Goal: Transaction & Acquisition: Book appointment/travel/reservation

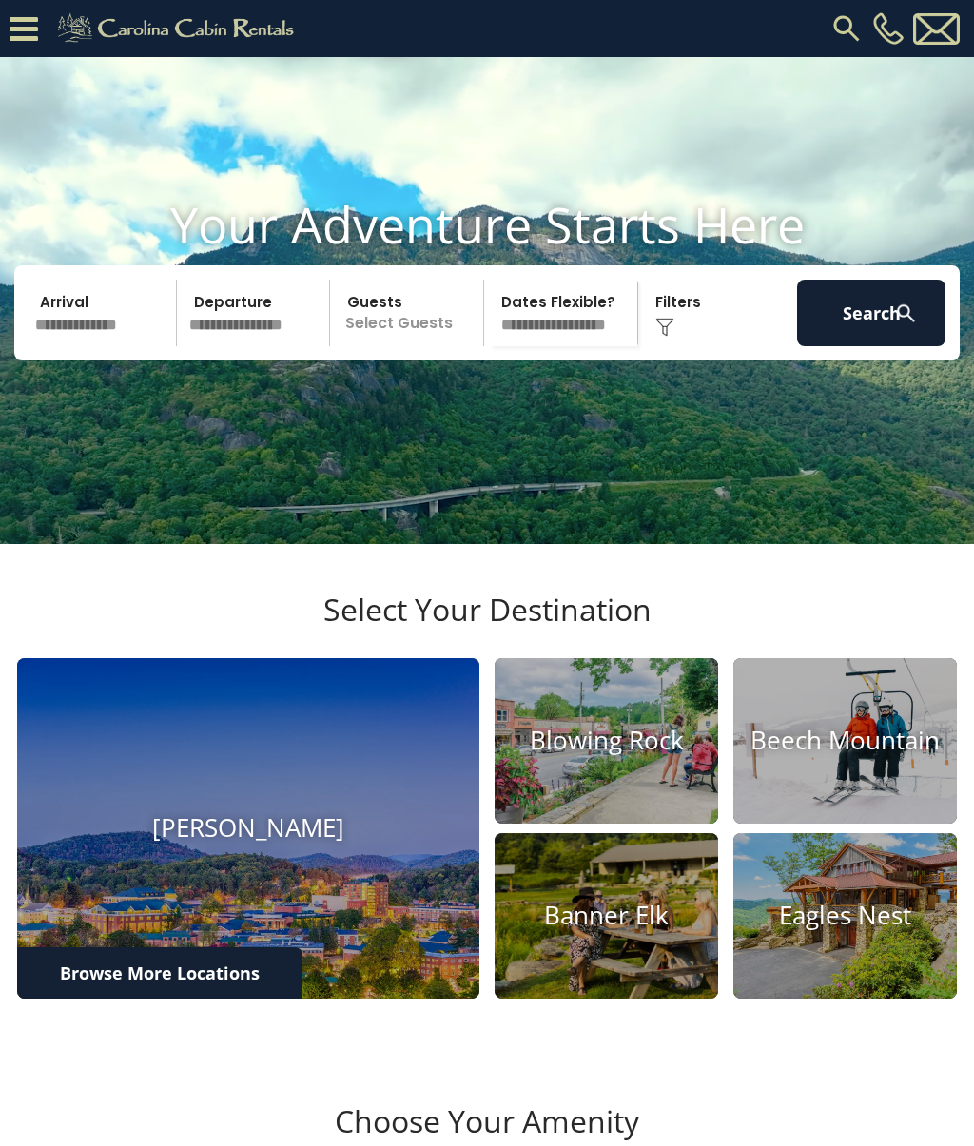
click at [110, 346] on input "text" at bounding box center [103, 313] width 148 height 67
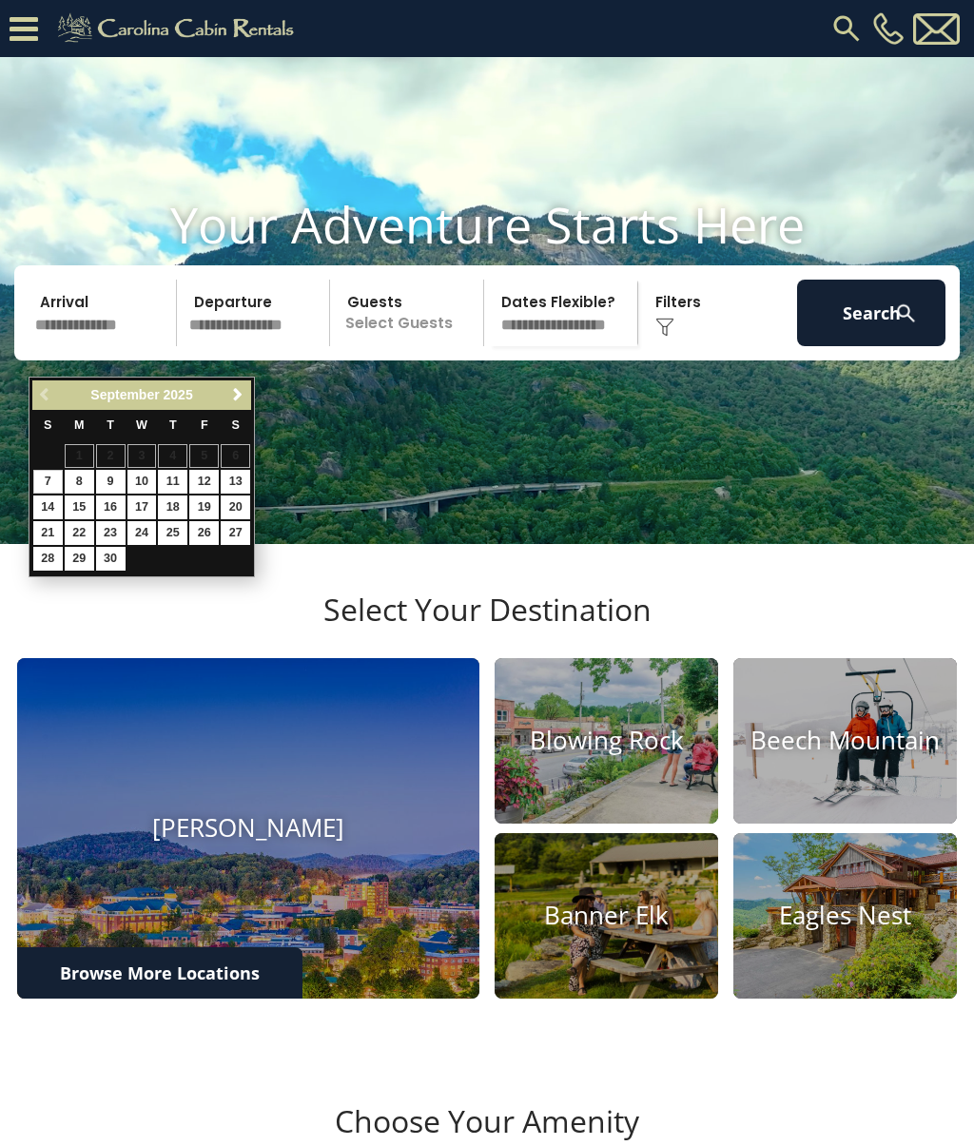
click at [244, 399] on span "Next" at bounding box center [237, 394] width 15 height 15
click at [244, 396] on span "Next" at bounding box center [237, 394] width 15 height 15
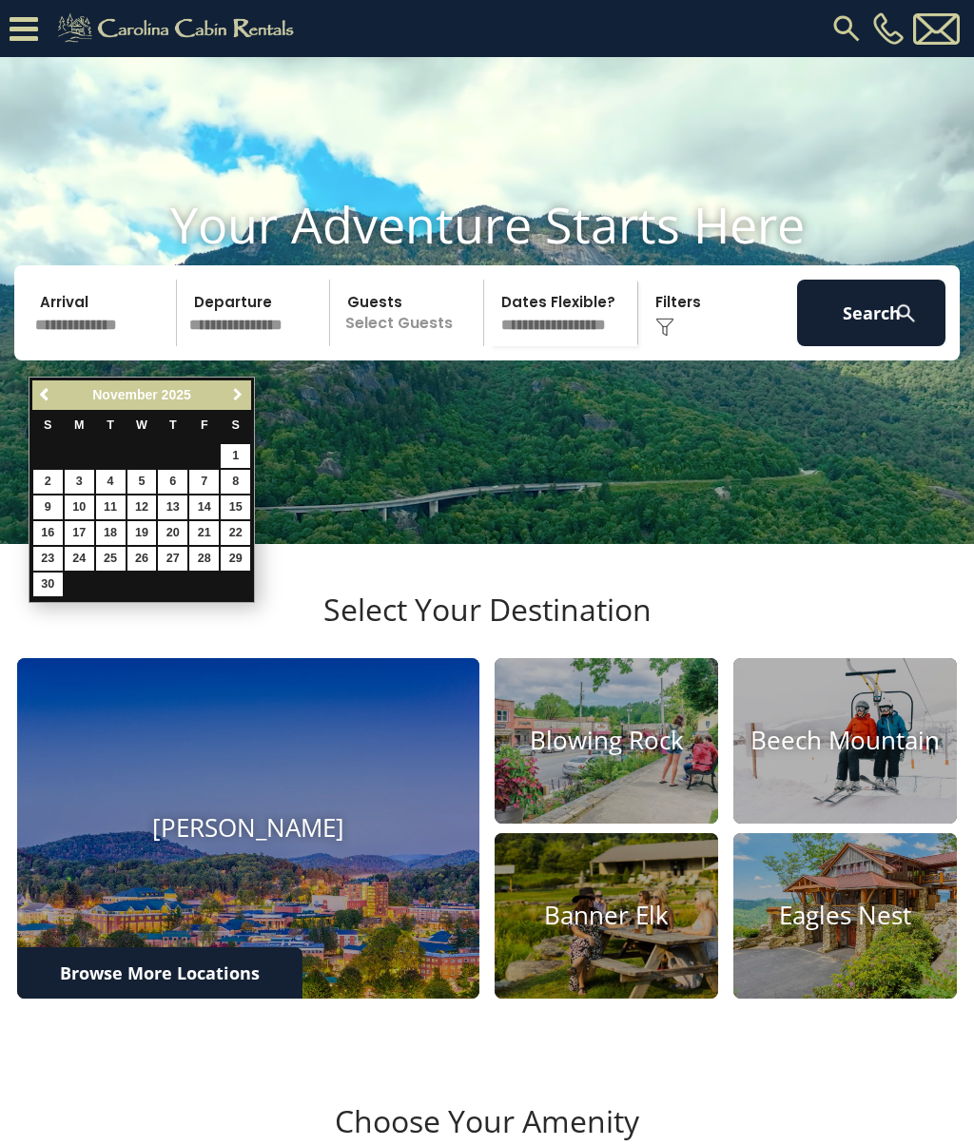
click at [248, 394] on link "Next" at bounding box center [237, 395] width 24 height 24
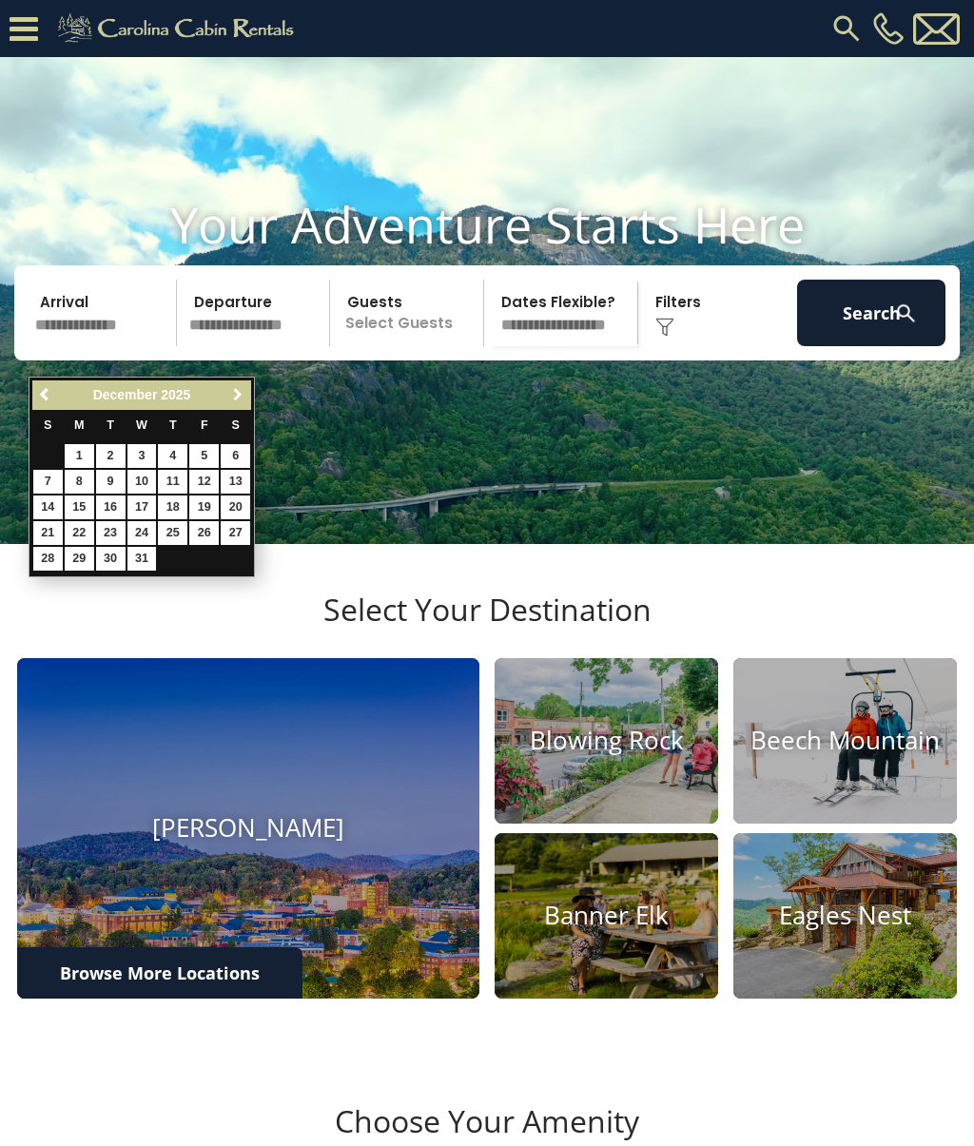
click at [247, 399] on link "Next" at bounding box center [237, 395] width 24 height 24
click at [154, 523] on link "21" at bounding box center [141, 533] width 29 height 24
type input "*******"
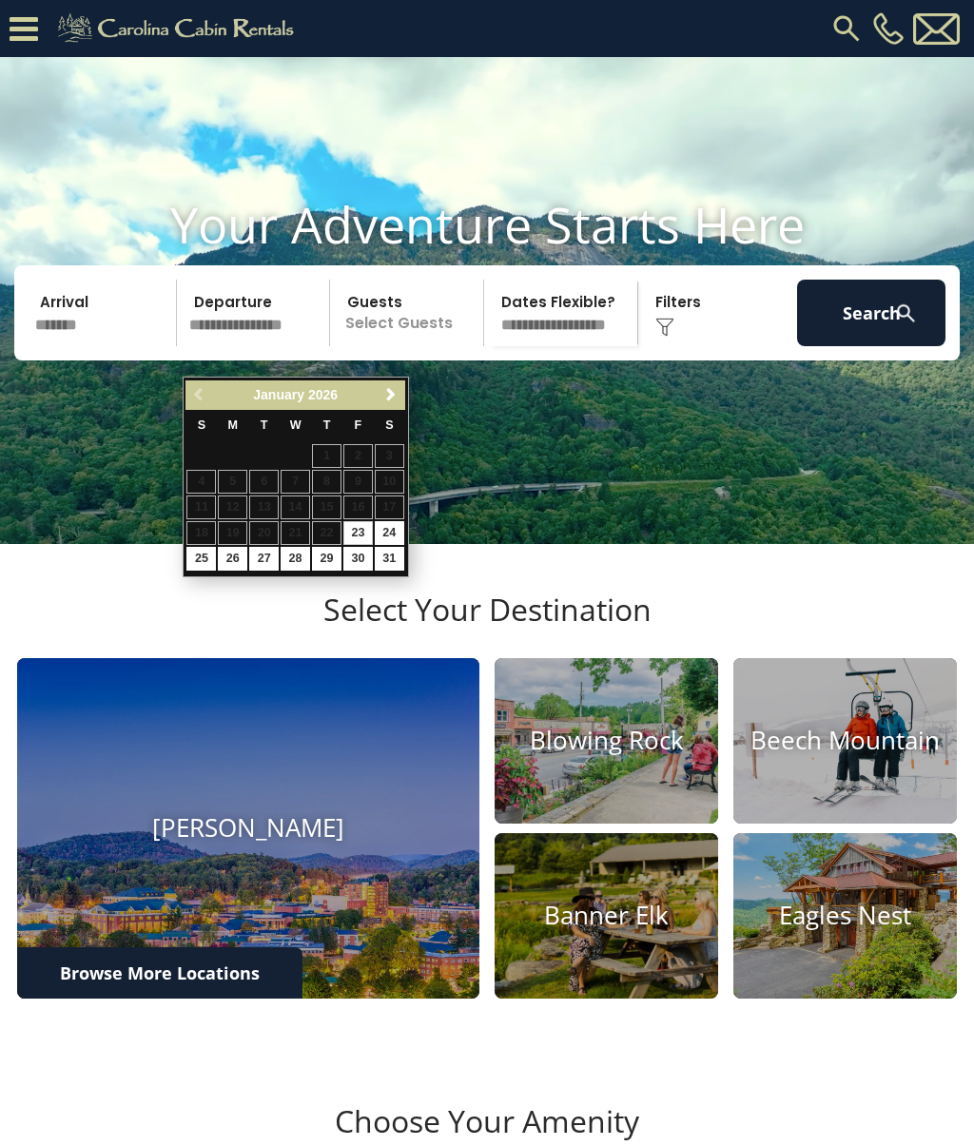
click at [302, 528] on table "S M T W T F S 1 2 3 4 5 6 7 8 9 10 11 12 13 14 15 16 17 18 19 20 21 22 23 24 25…" at bounding box center [294, 491] width 219 height 163
click at [299, 531] on table "S M T W T F S 1 2 3 4 5 6 7 8 9 10 11 12 13 14 15 16 17 18 19 20 21 22 23 24 25…" at bounding box center [294, 491] width 219 height 163
click at [429, 448] on video at bounding box center [487, 300] width 974 height 487
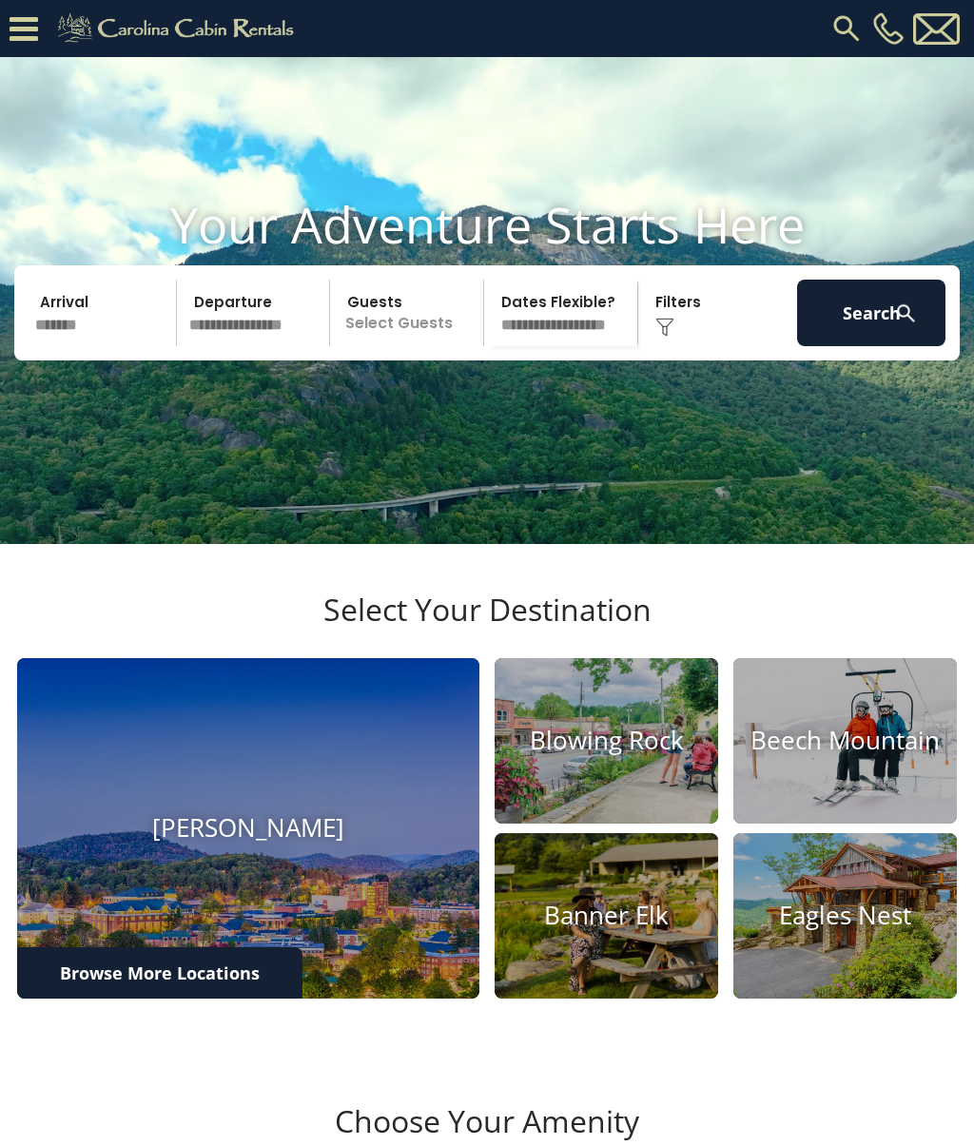
click at [107, 344] on input "*******" at bounding box center [103, 313] width 148 height 67
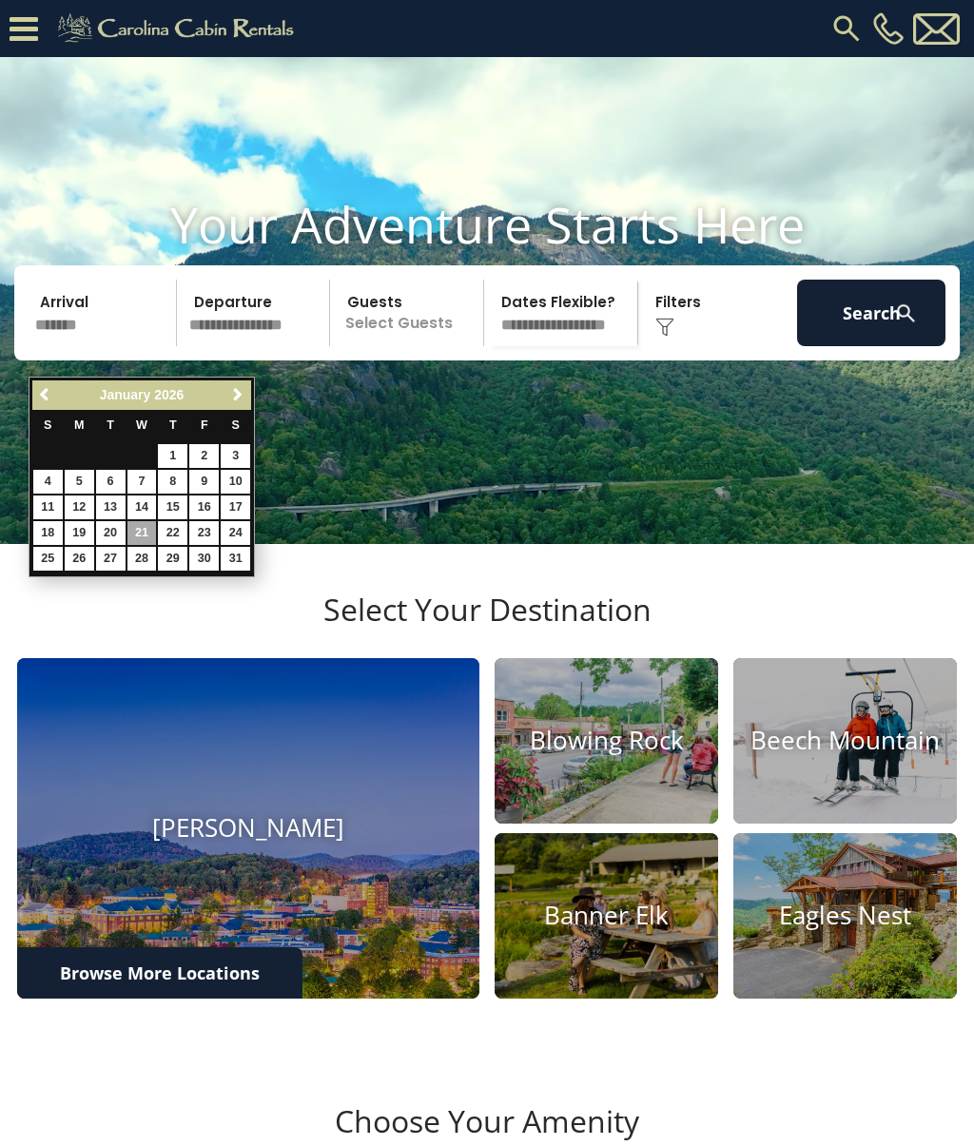
click at [248, 522] on link "24" at bounding box center [235, 533] width 29 height 24
type input "*******"
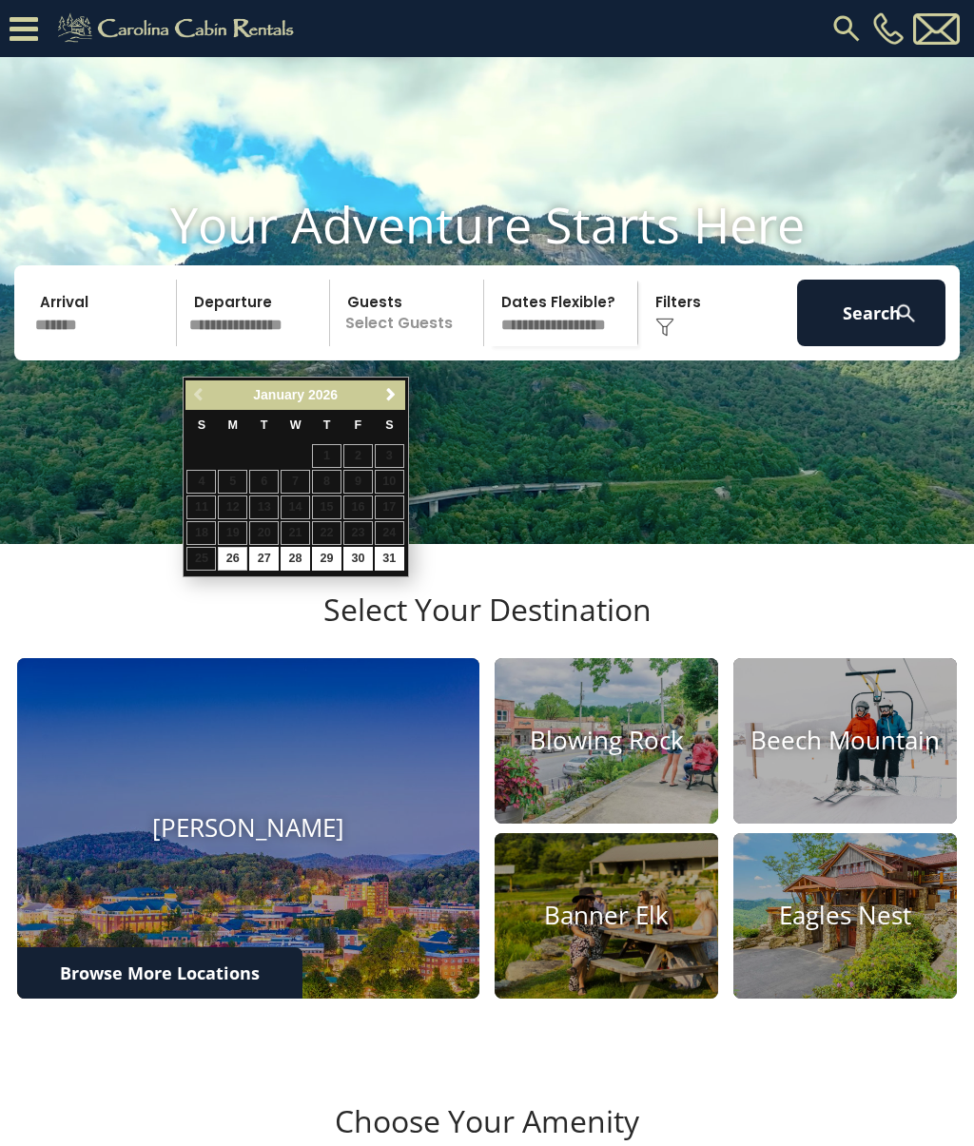
click at [306, 528] on table "S M T W T F S 1 2 3 4 5 6 7 8 9 10 11 12 13 14 15 16 17 18 19 20 21 22 23 24 25…" at bounding box center [294, 491] width 219 height 163
click at [106, 346] on input "*******" at bounding box center [103, 313] width 148 height 67
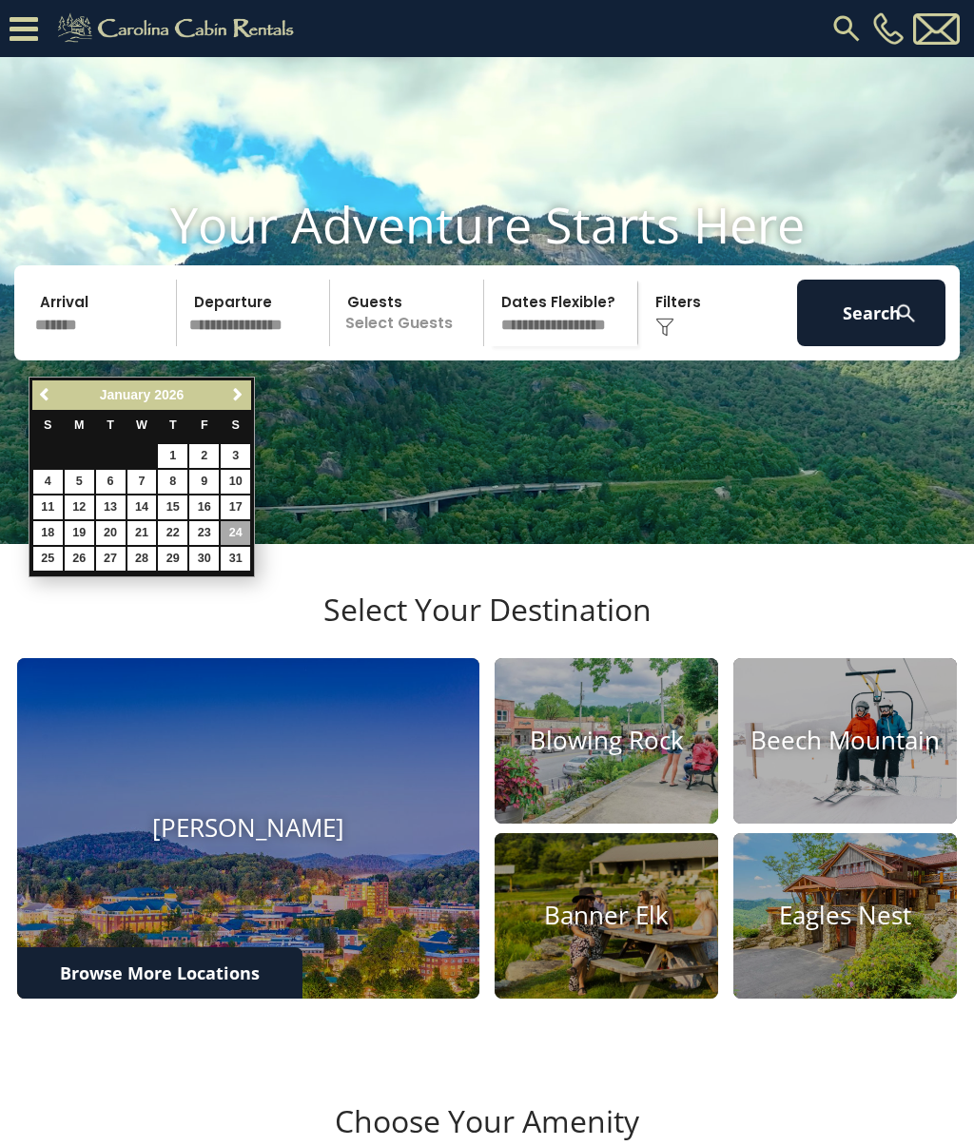
click at [152, 531] on link "21" at bounding box center [141, 533] width 29 height 24
type input "*******"
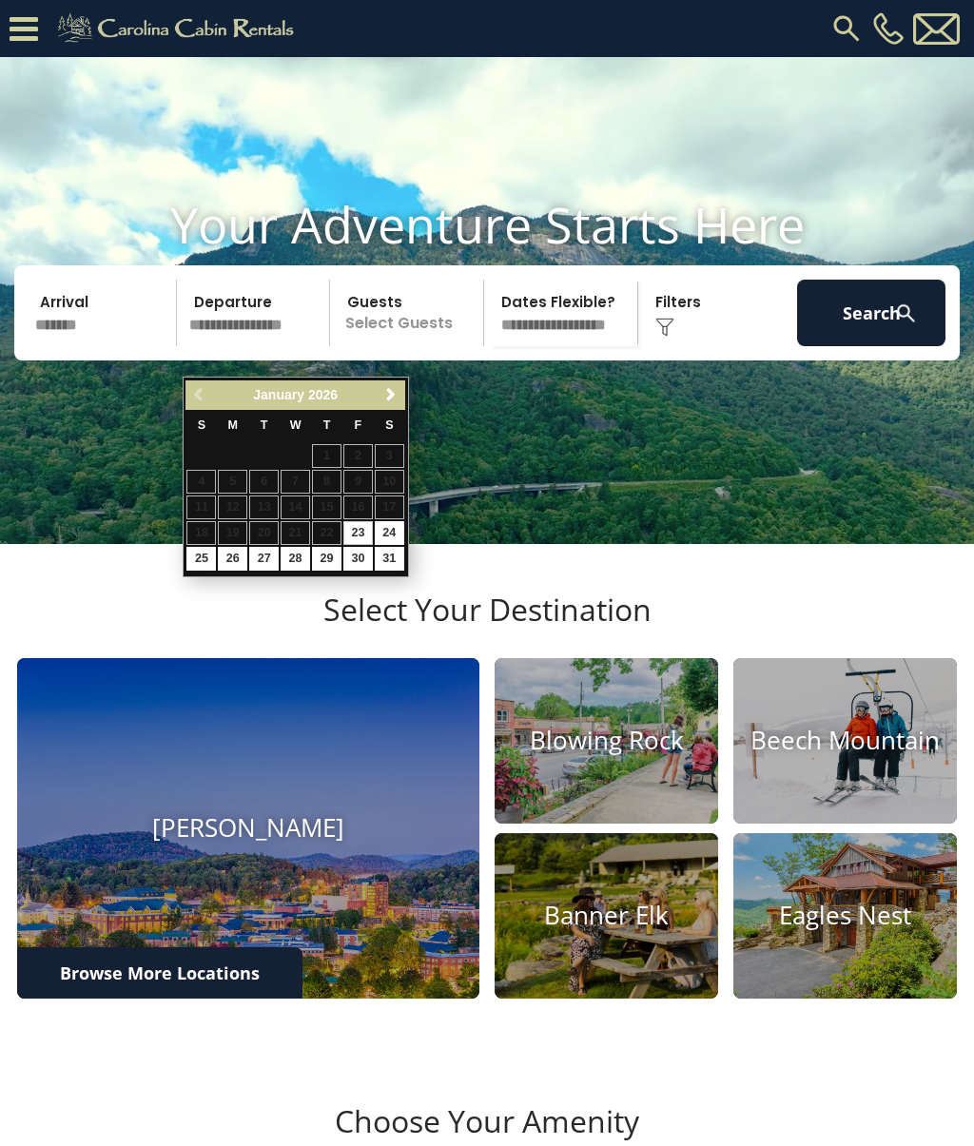
click at [255, 344] on input "text" at bounding box center [257, 313] width 148 height 67
click at [261, 339] on input "text" at bounding box center [257, 313] width 148 height 67
click at [401, 528] on link "24" at bounding box center [389, 533] width 29 height 24
type input "*******"
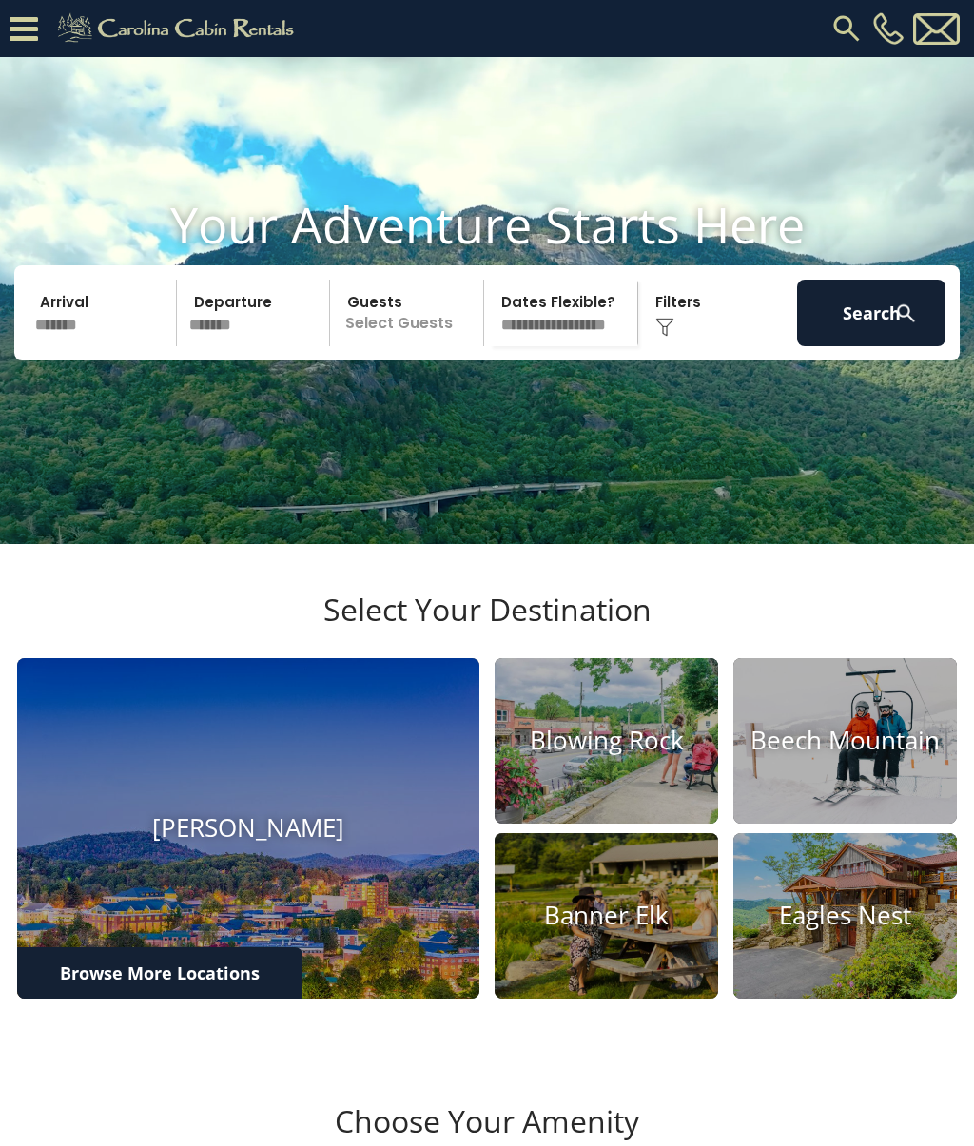
click at [406, 343] on p "Select Guests" at bounding box center [409, 313] width 147 height 67
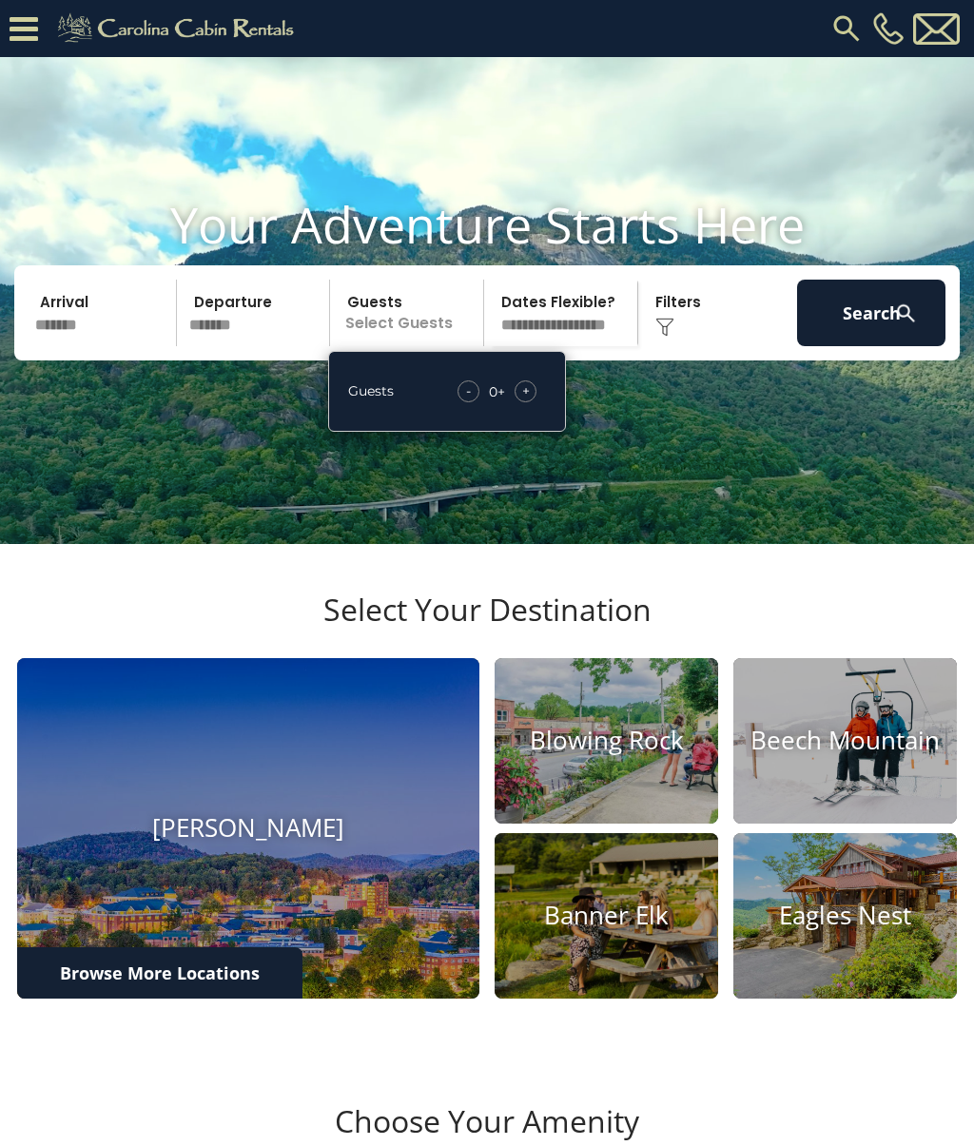
click at [525, 400] on span "+" at bounding box center [526, 390] width 8 height 19
click at [536, 402] on div "- 1 + +" at bounding box center [499, 391] width 94 height 22
click at [531, 402] on div "+" at bounding box center [525, 391] width 22 height 22
click at [869, 346] on button "Search" at bounding box center [871, 313] width 148 height 67
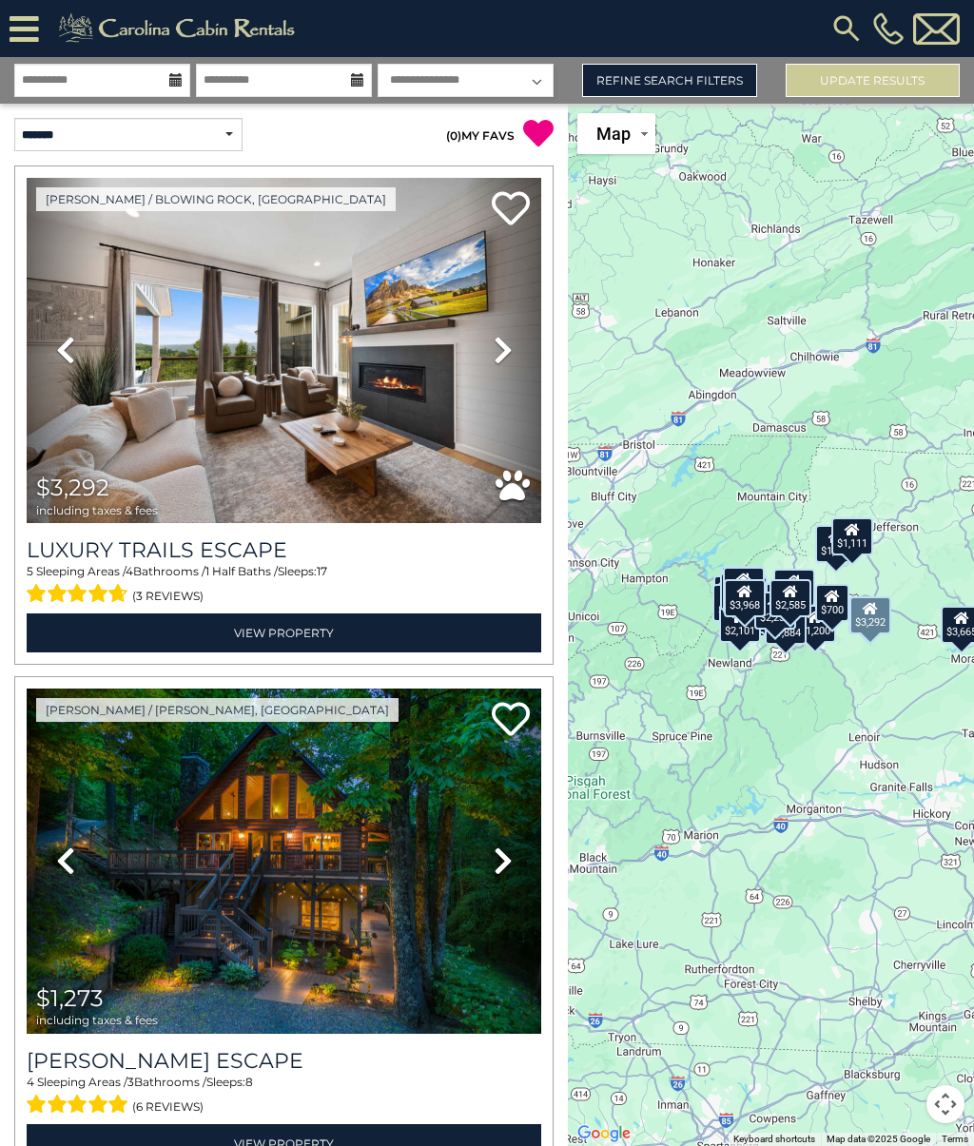
click at [507, 356] on icon at bounding box center [502, 350] width 19 height 30
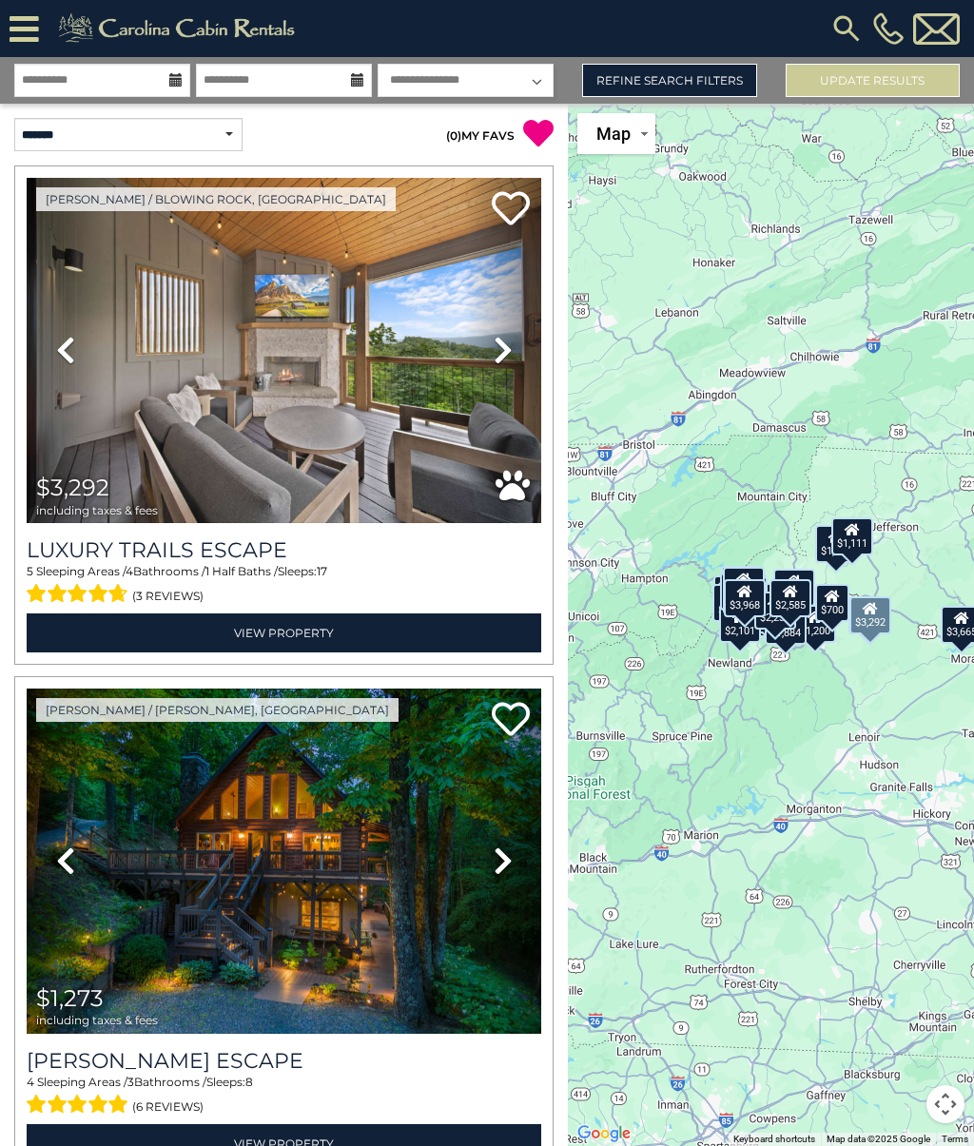
click at [501, 349] on icon at bounding box center [502, 350] width 19 height 30
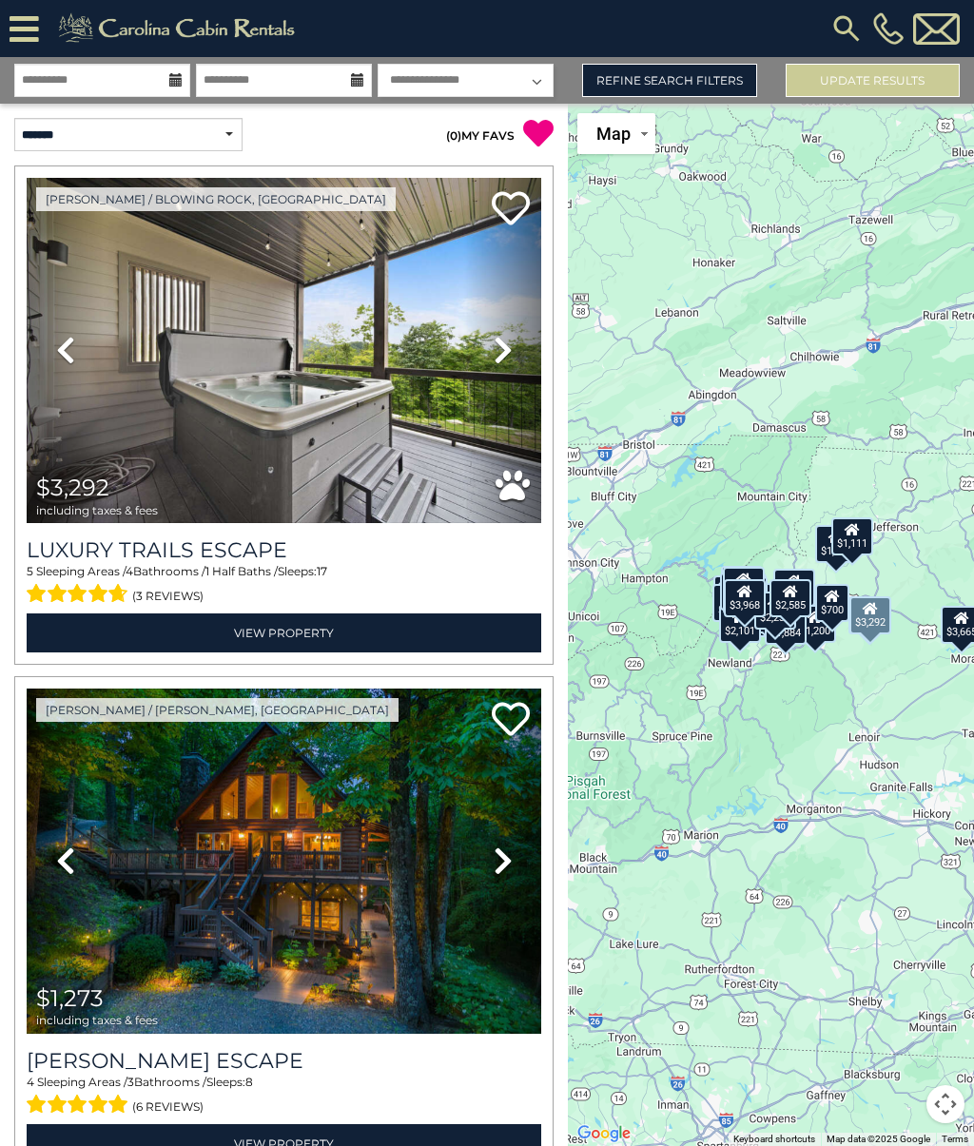
click at [505, 355] on icon at bounding box center [502, 350] width 19 height 30
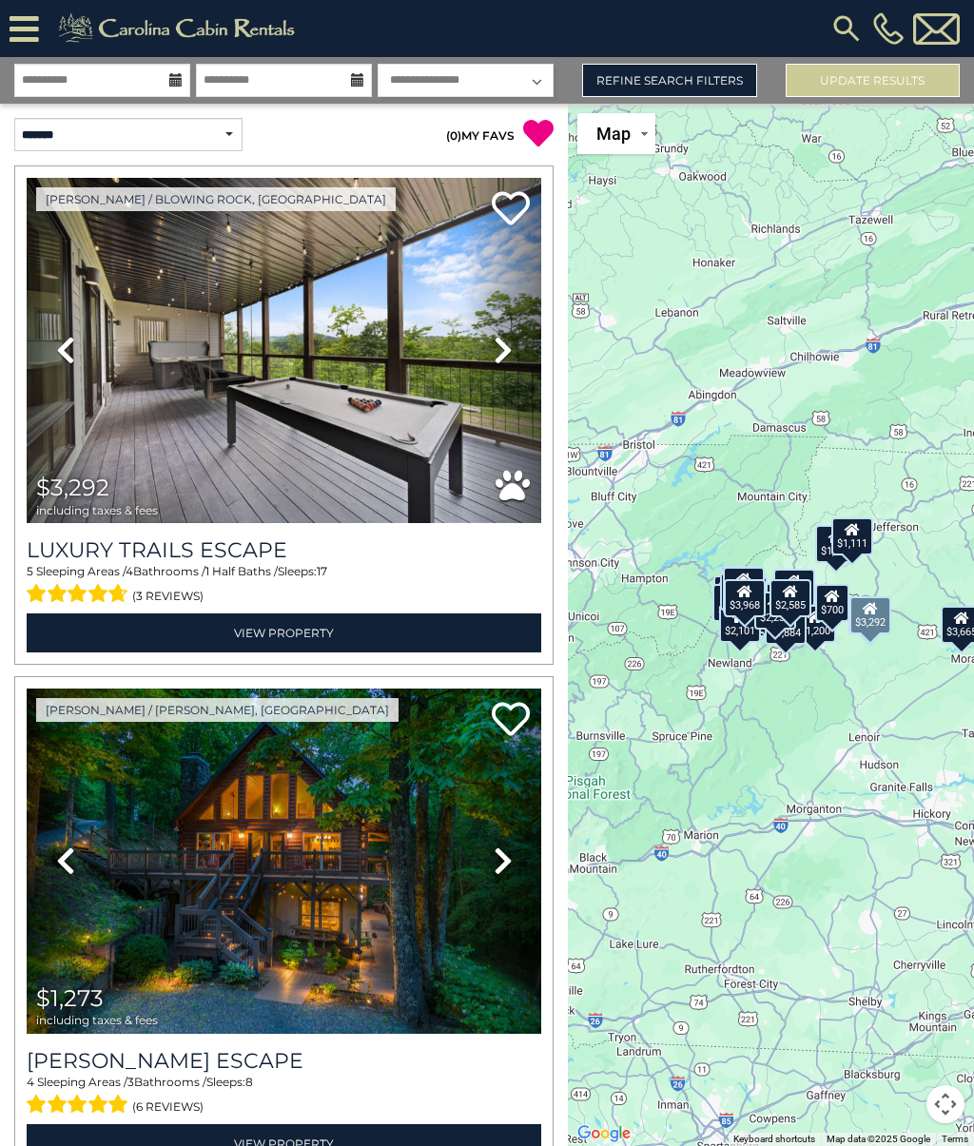
click at [509, 354] on icon at bounding box center [502, 350] width 19 height 30
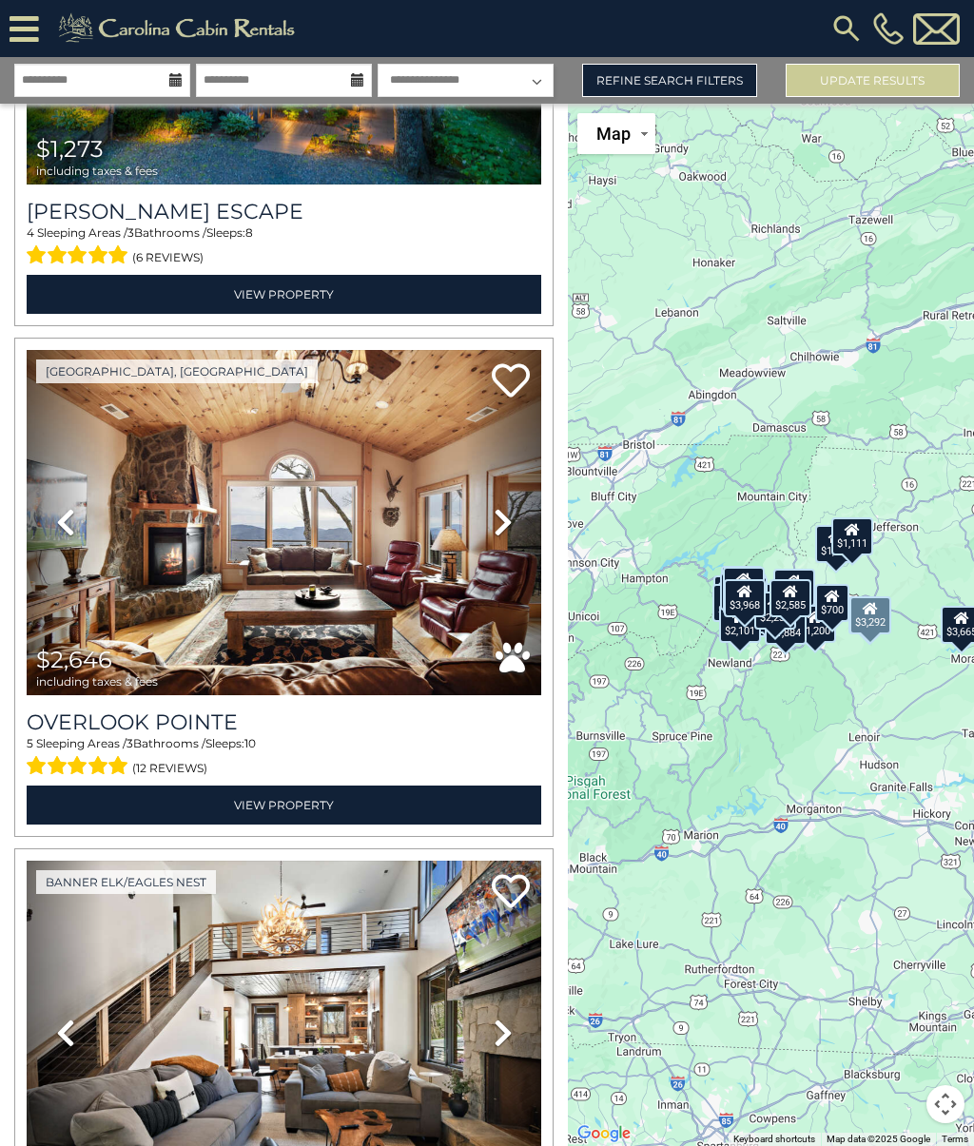
scroll to position [846, 0]
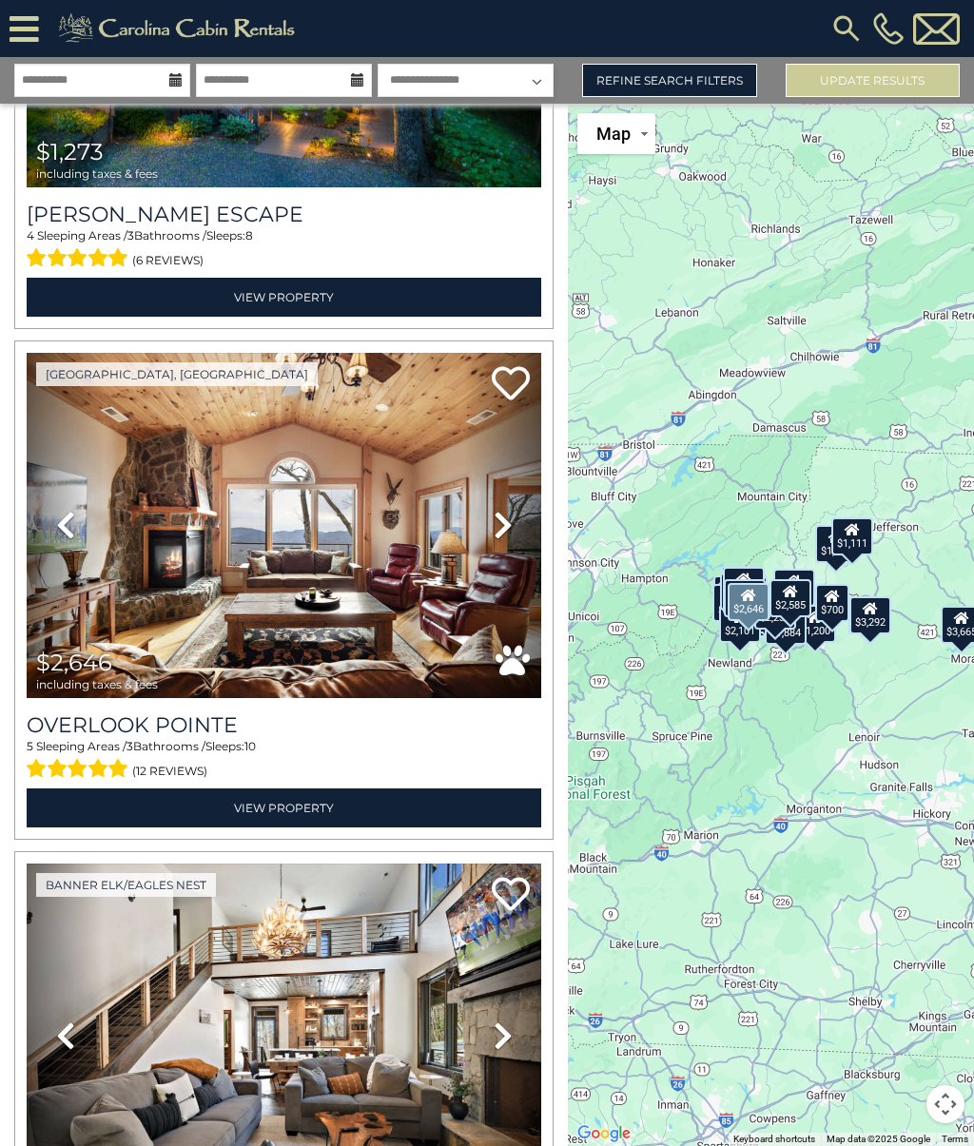
click at [503, 529] on icon at bounding box center [502, 525] width 19 height 30
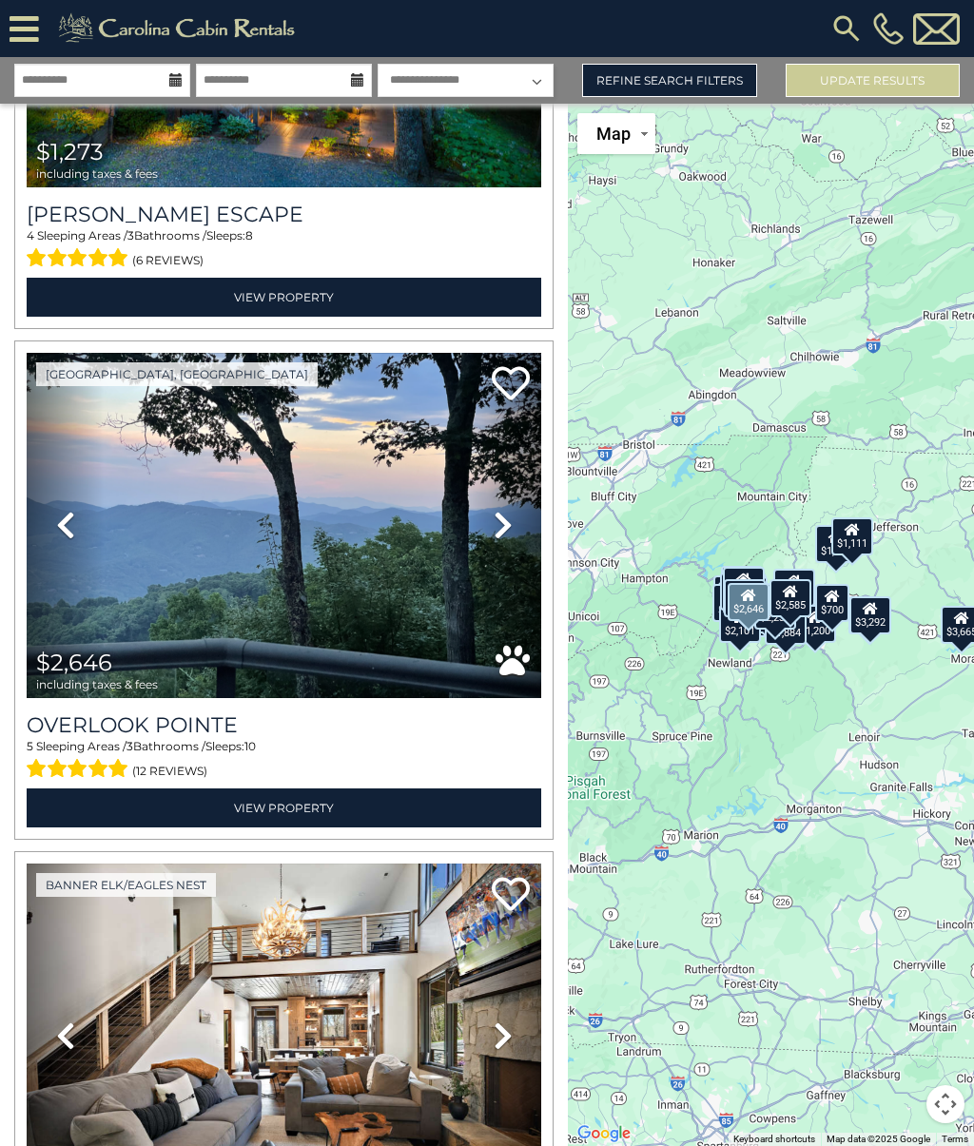
click at [511, 524] on icon at bounding box center [502, 525] width 19 height 30
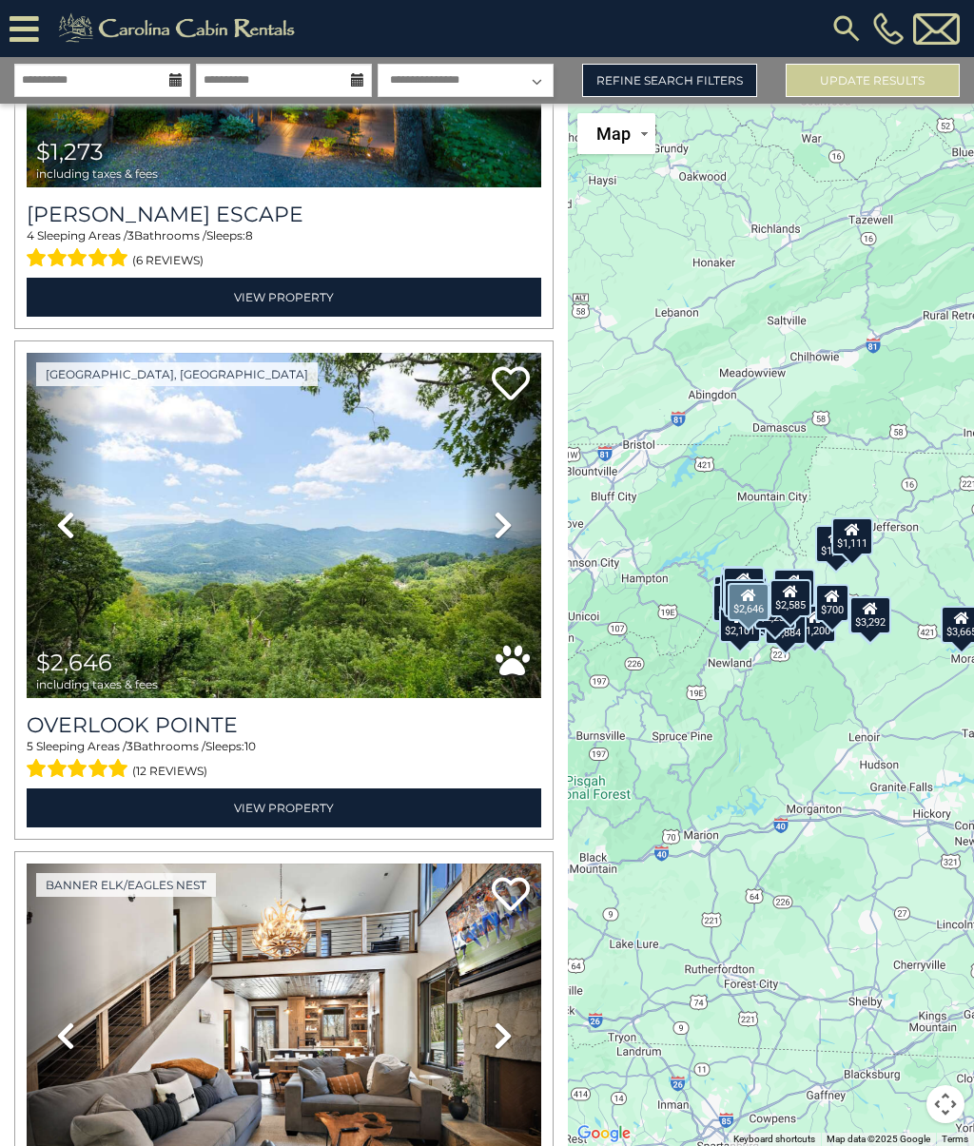
click at [509, 531] on icon at bounding box center [502, 525] width 19 height 30
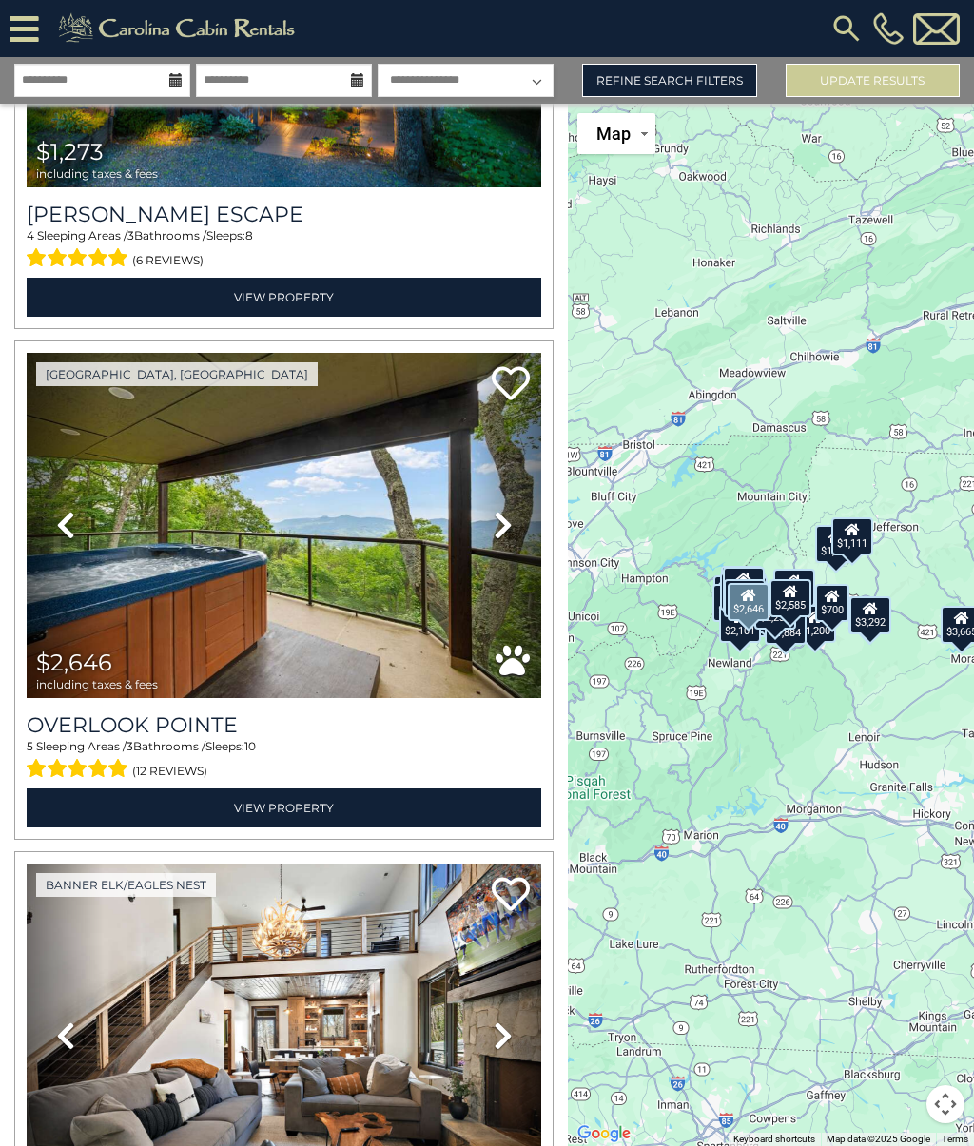
click at [507, 529] on icon at bounding box center [502, 525] width 19 height 30
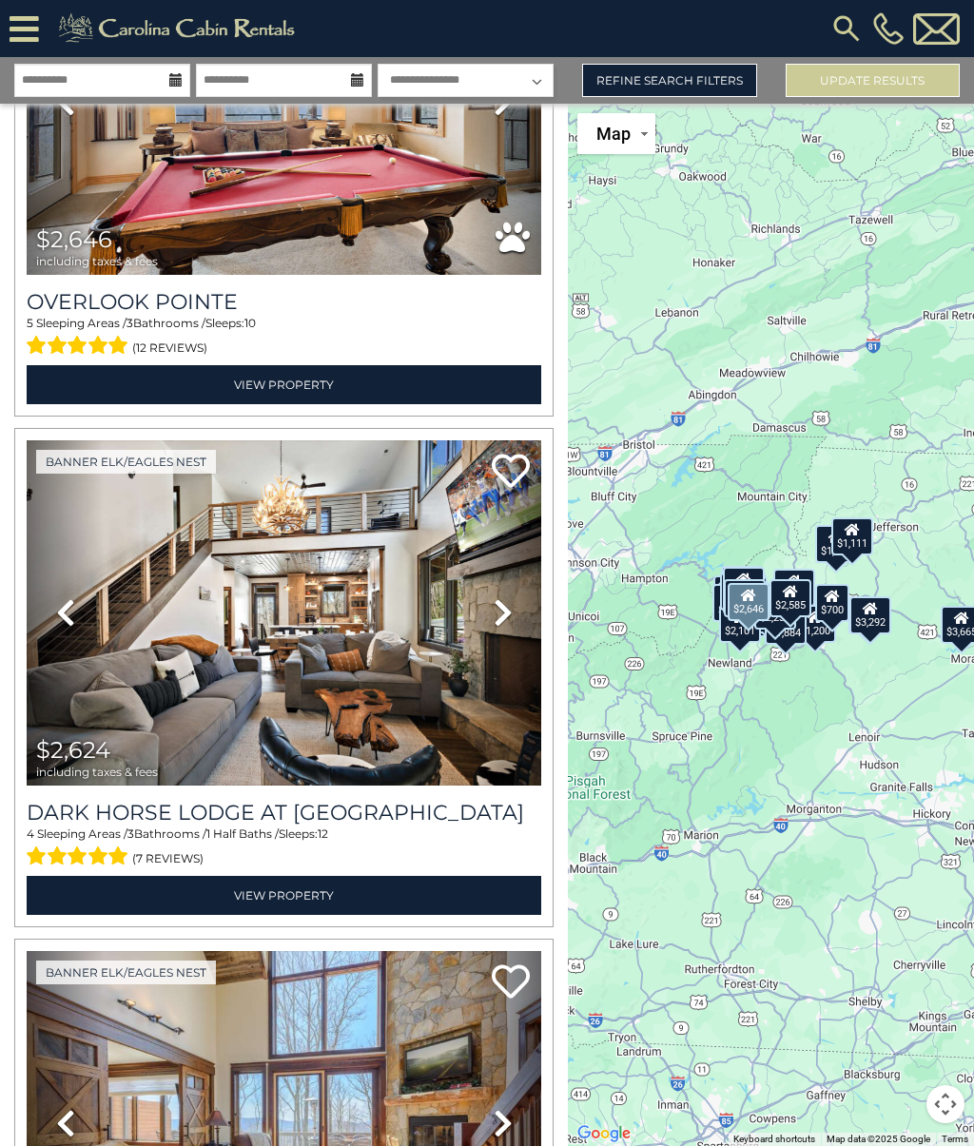
scroll to position [1270, 0]
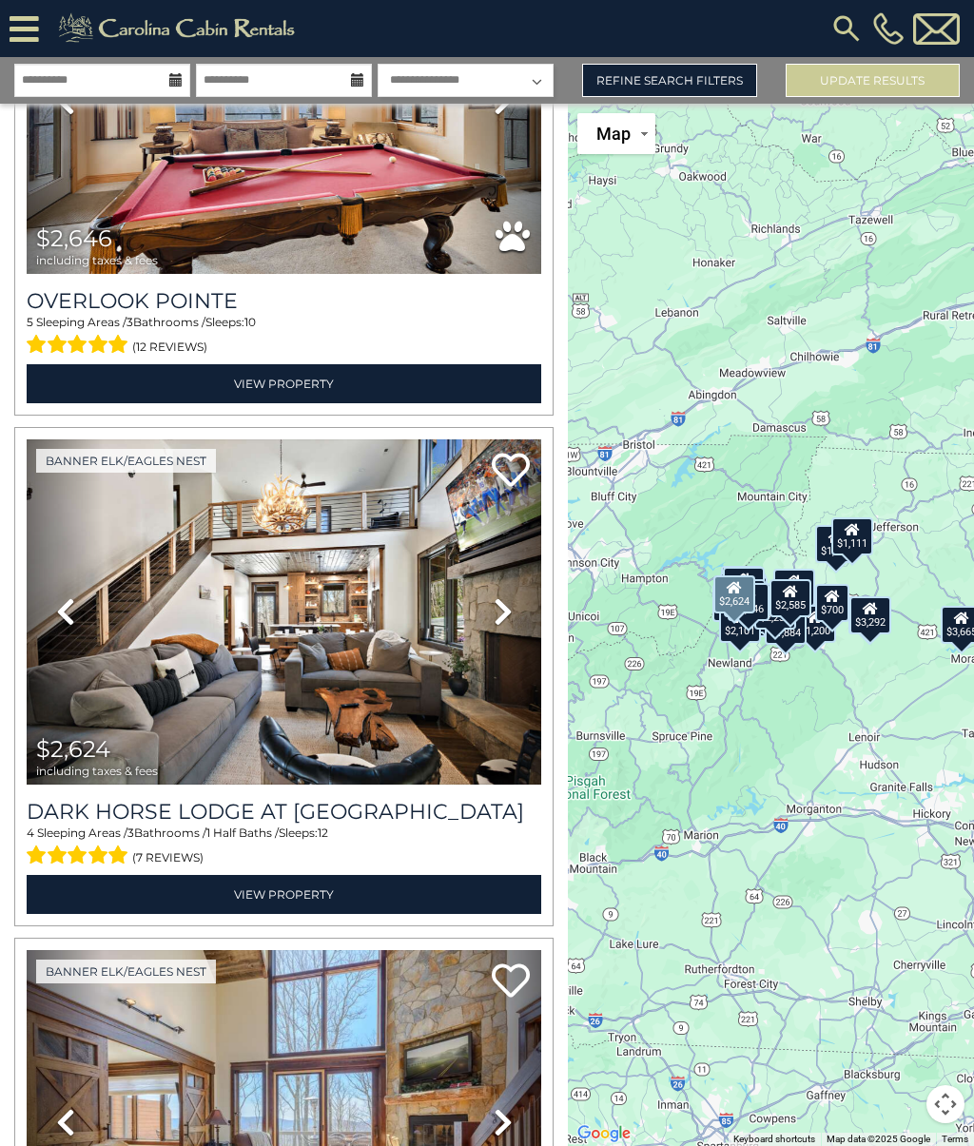
click at [509, 608] on icon at bounding box center [502, 611] width 19 height 30
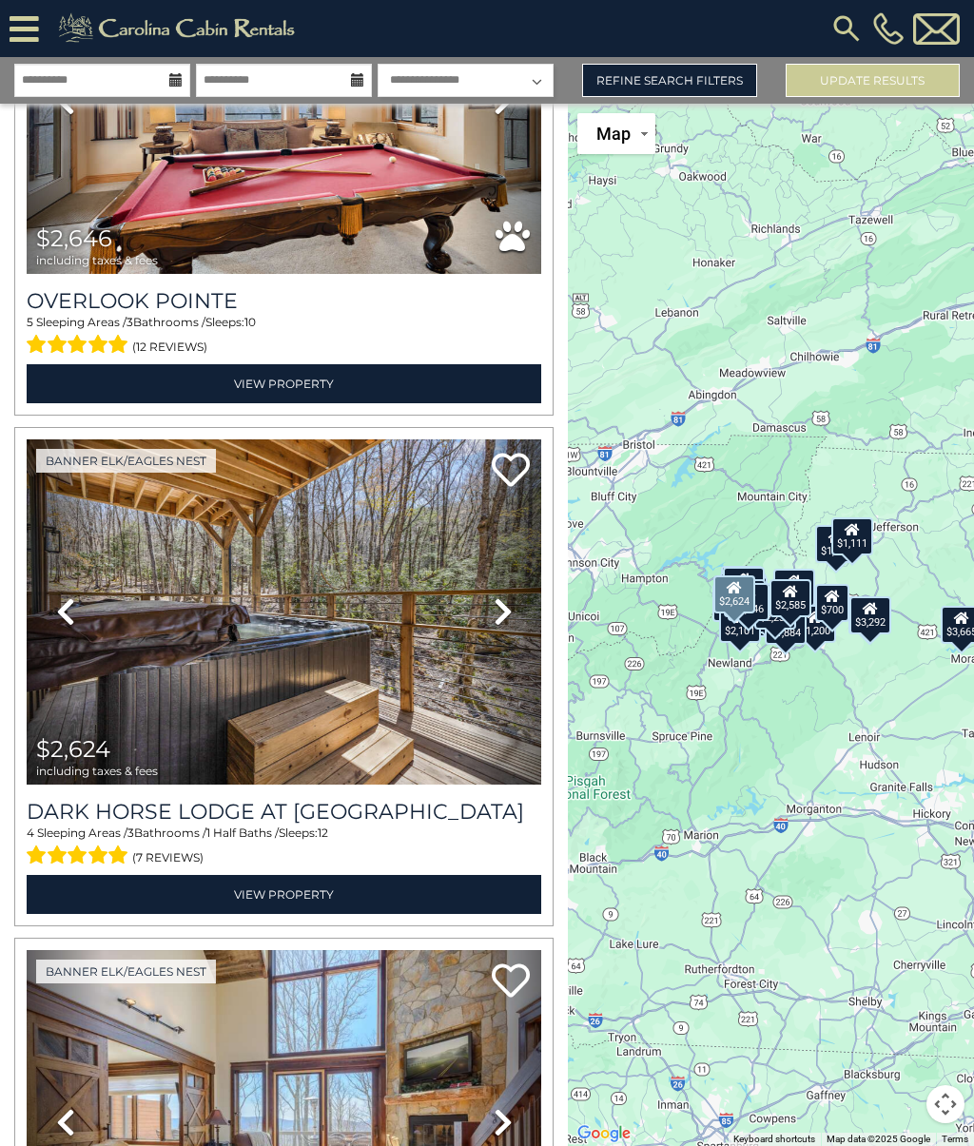
click at [506, 616] on icon at bounding box center [502, 611] width 19 height 30
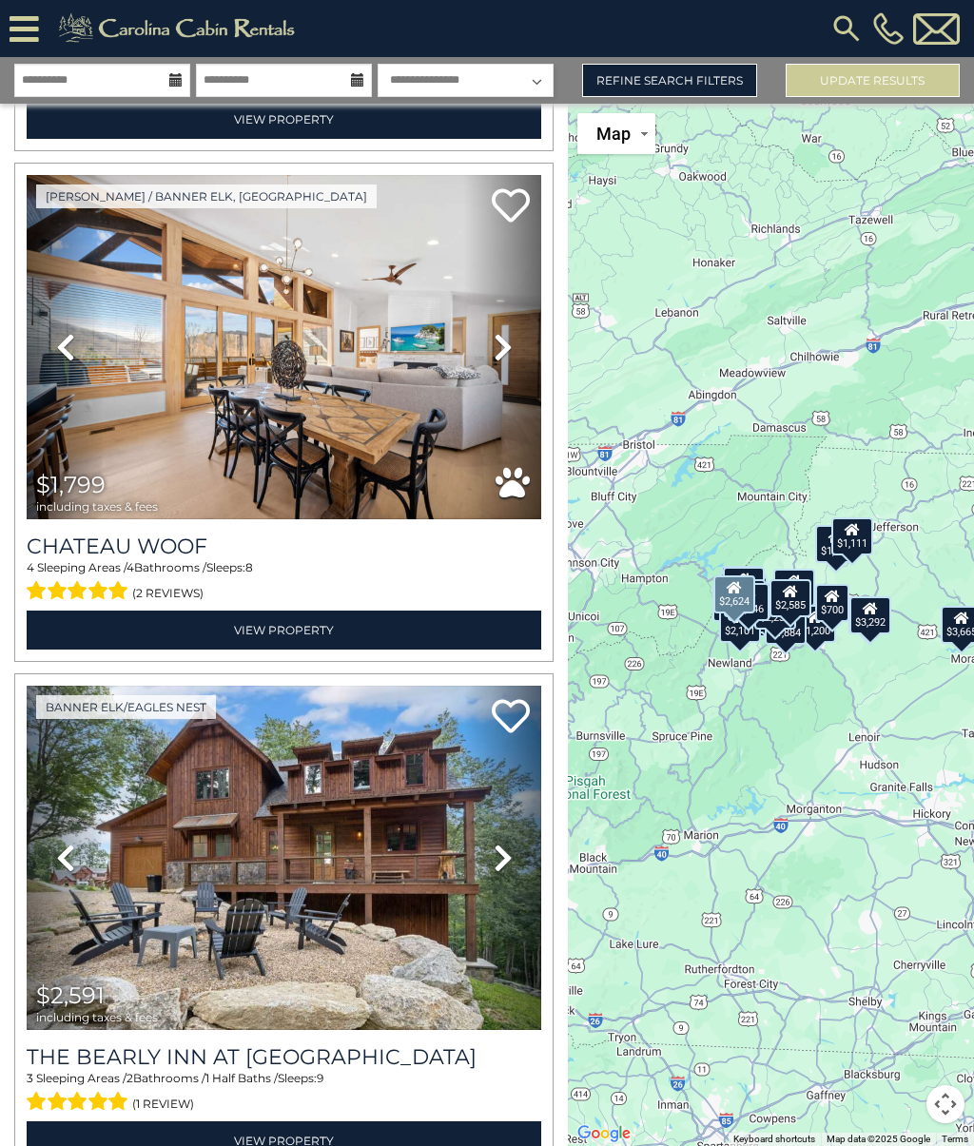
scroll to position [3593, 0]
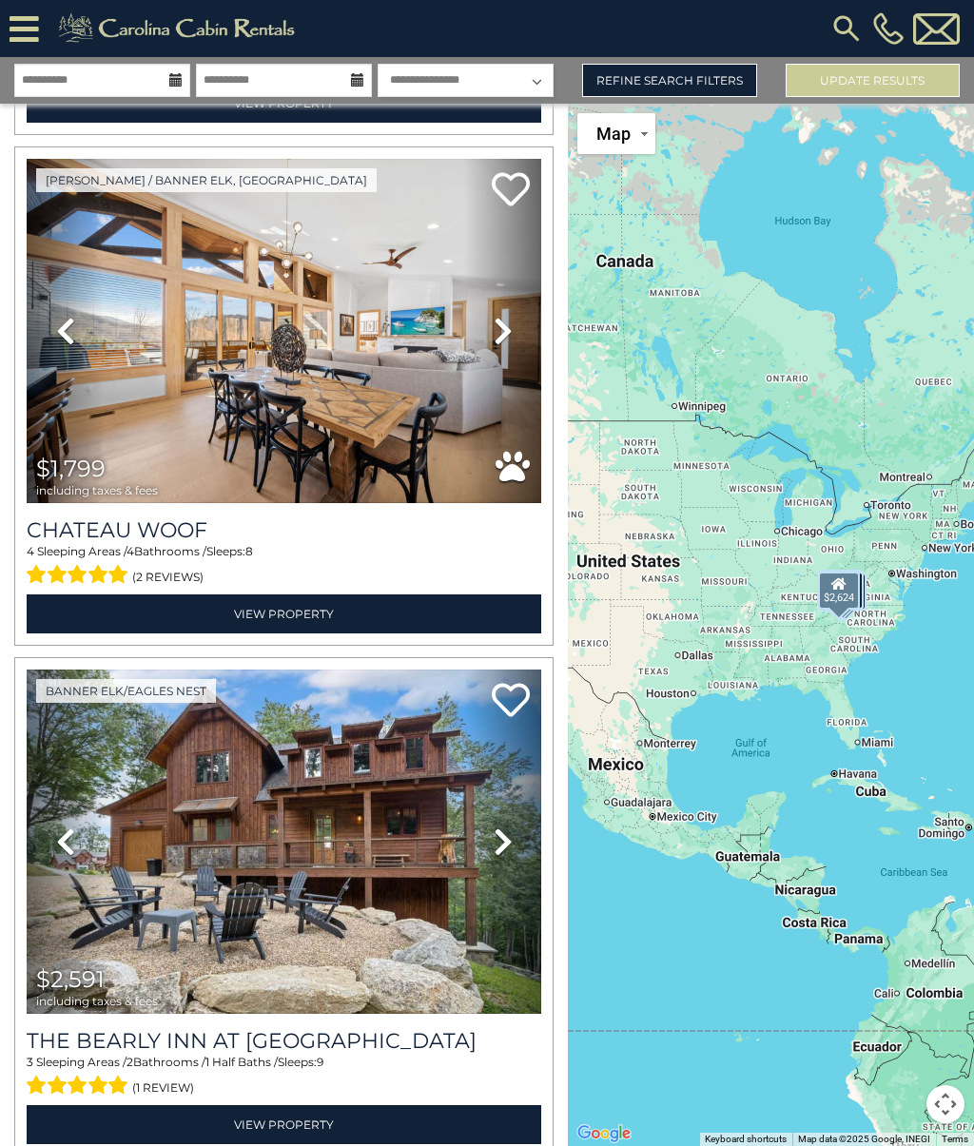
click at [658, 76] on link "Refine Search Filters" at bounding box center [669, 80] width 174 height 33
